Goal: Transaction & Acquisition: Subscribe to service/newsletter

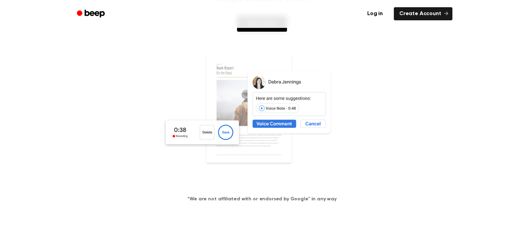
scroll to position [34, 0]
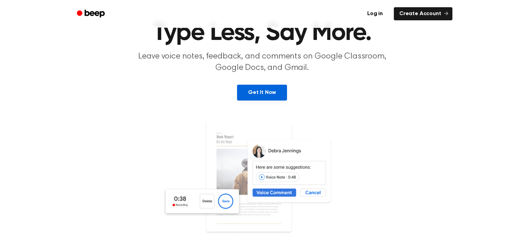
click at [260, 97] on link "Get It Now" at bounding box center [262, 93] width 50 height 16
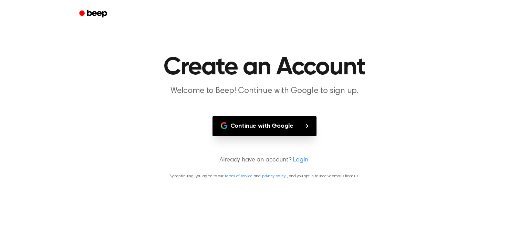
click at [285, 121] on button "Continue with Google" at bounding box center [265, 126] width 104 height 20
click at [300, 158] on link "Login" at bounding box center [300, 160] width 15 height 9
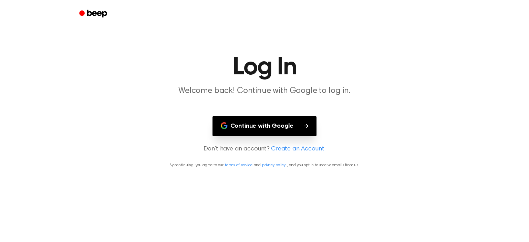
click at [293, 132] on button "Continue with Google" at bounding box center [265, 126] width 104 height 20
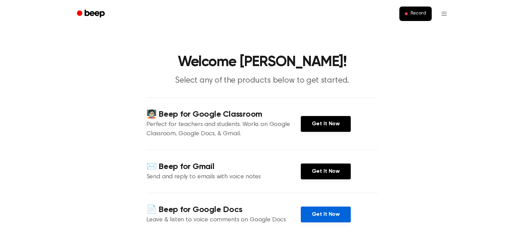
click at [321, 213] on link "Get It Now" at bounding box center [326, 215] width 50 height 16
